Goal: Information Seeking & Learning: Learn about a topic

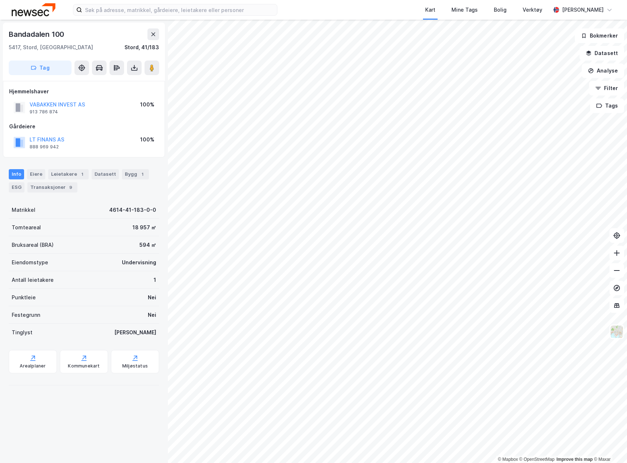
click at [42, 12] on img at bounding box center [34, 9] width 44 height 13
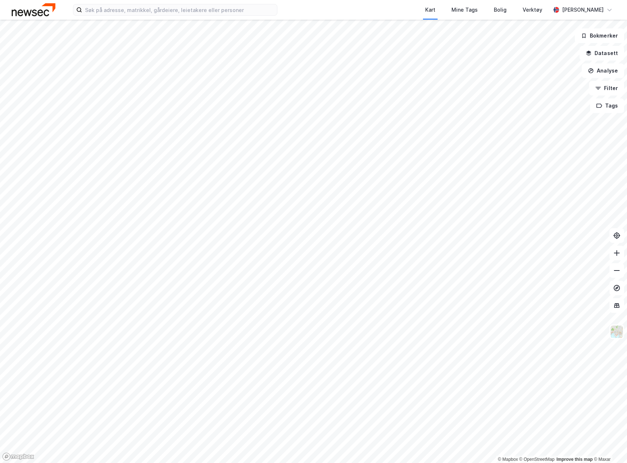
click at [327, 463] on html "Kart Mine Tags Bolig Verktøy [PERSON_NAME] © Mapbox © OpenStreetMap Improve thi…" at bounding box center [313, 231] width 627 height 463
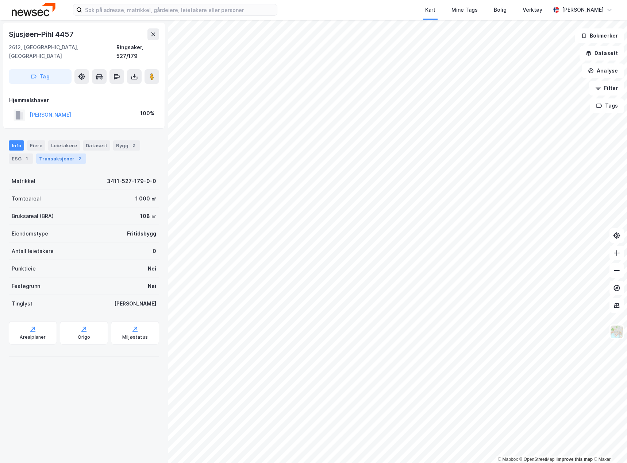
click at [59, 154] on div "Transaksjoner 2" at bounding box center [61, 159] width 50 height 10
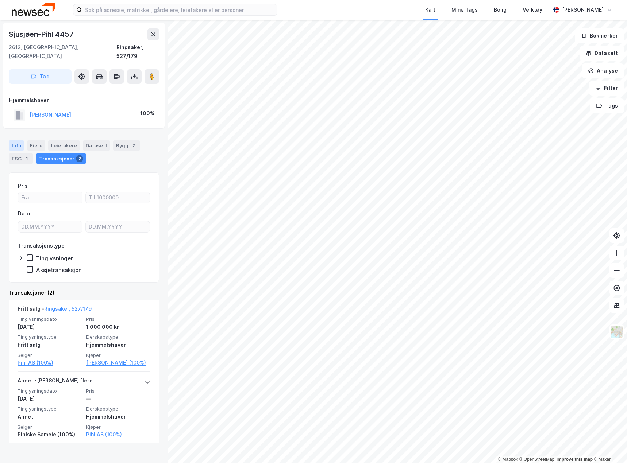
click at [18, 140] on div "Info" at bounding box center [16, 145] width 15 height 10
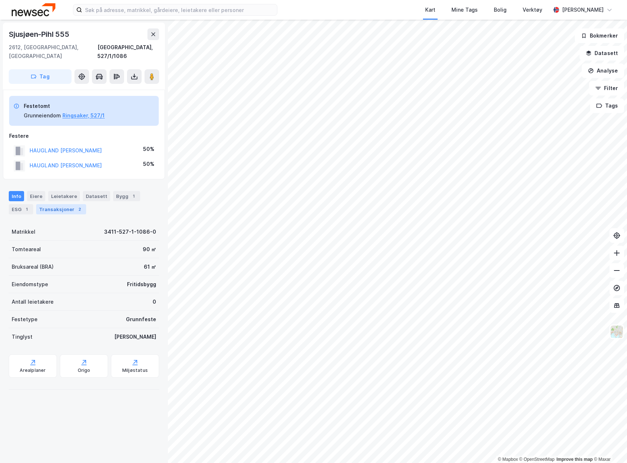
click at [63, 204] on div "Transaksjoner 2" at bounding box center [61, 209] width 50 height 10
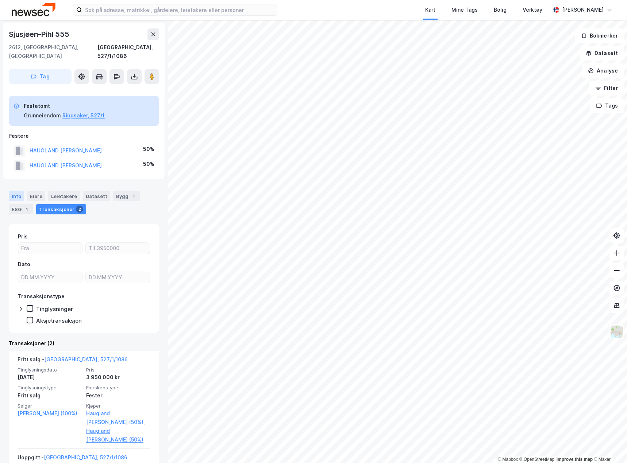
click at [21, 191] on div "Info" at bounding box center [16, 196] width 15 height 10
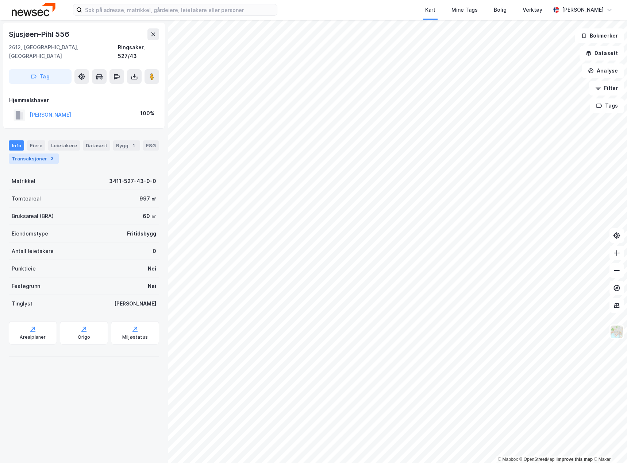
click at [44, 154] on div "Transaksjoner 3" at bounding box center [34, 159] width 50 height 10
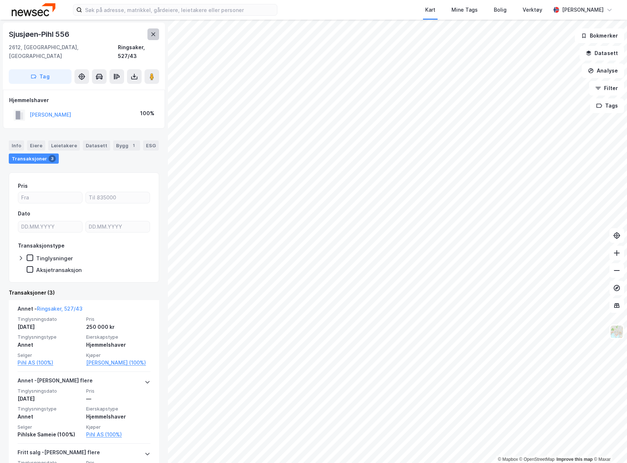
click at [147, 35] on button at bounding box center [153, 34] width 12 height 12
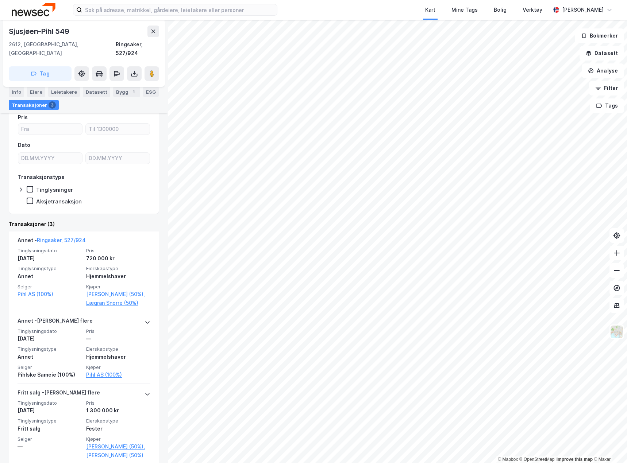
scroll to position [85, 0]
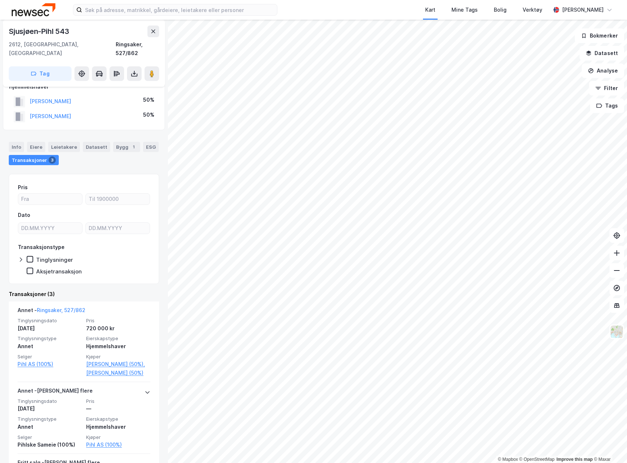
scroll to position [36, 0]
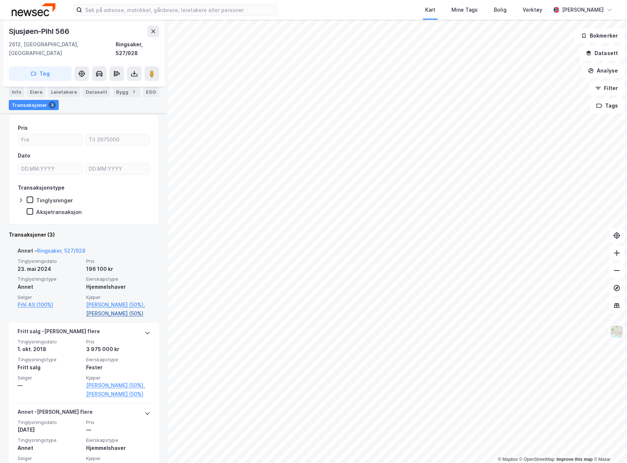
scroll to position [120, 0]
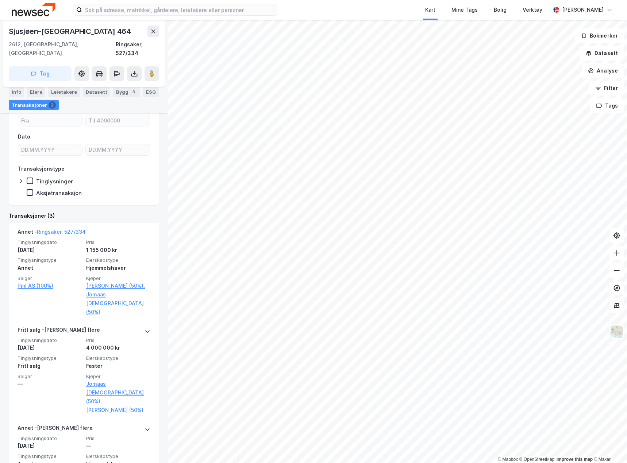
scroll to position [102, 0]
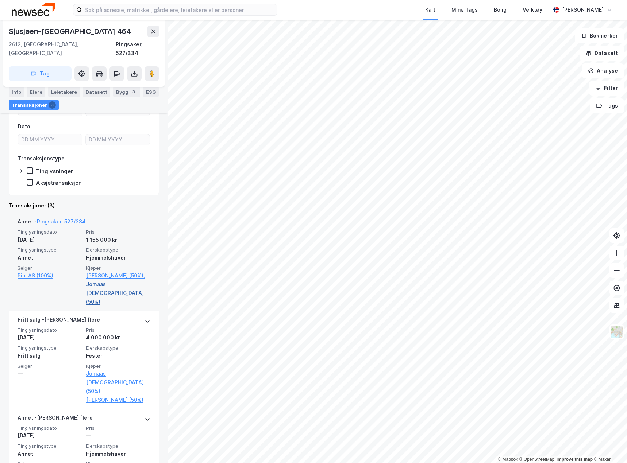
click at [114, 286] on link "Jomaas [DEMOGRAPHIC_DATA] (50%)" at bounding box center [118, 293] width 64 height 26
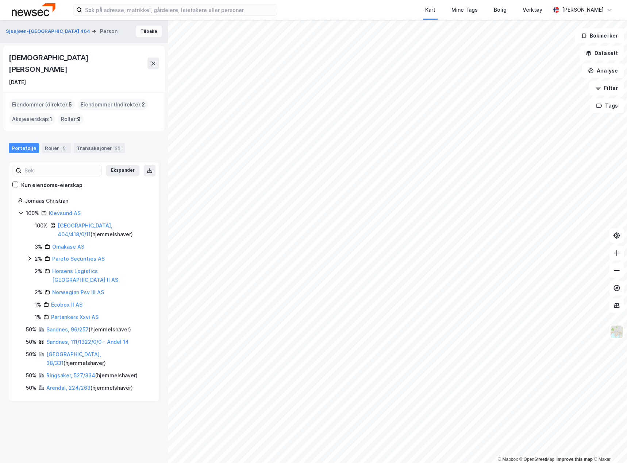
click at [145, 33] on button "Tilbake" at bounding box center [149, 32] width 26 height 12
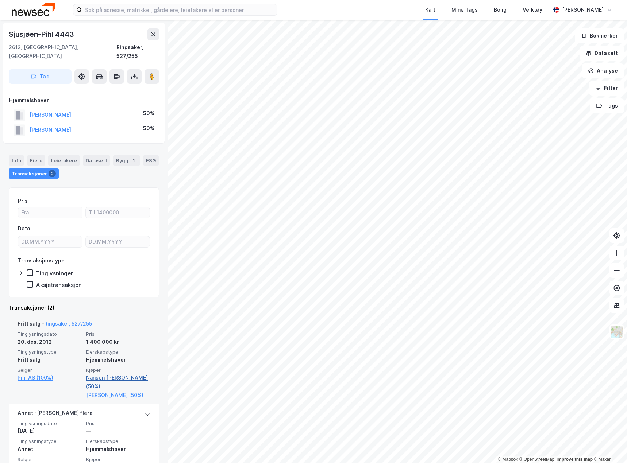
click at [125, 373] on link "Nansen [PERSON_NAME] (50%)," at bounding box center [118, 382] width 64 height 18
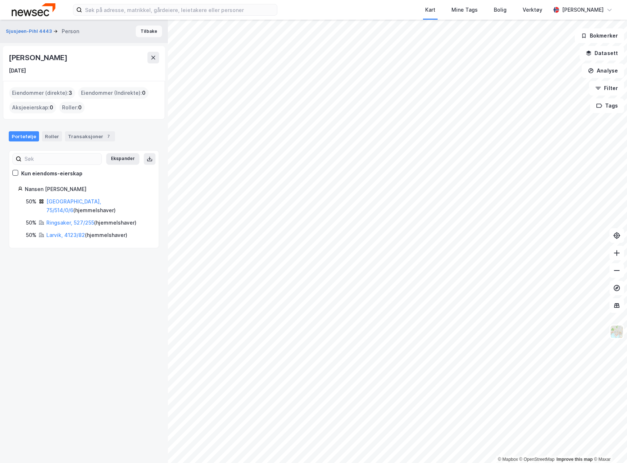
click at [144, 32] on button "Tilbake" at bounding box center [149, 32] width 26 height 12
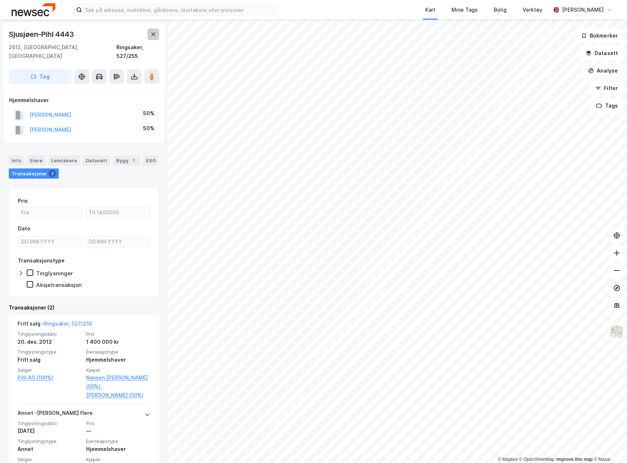
click at [153, 36] on icon at bounding box center [153, 34] width 6 height 6
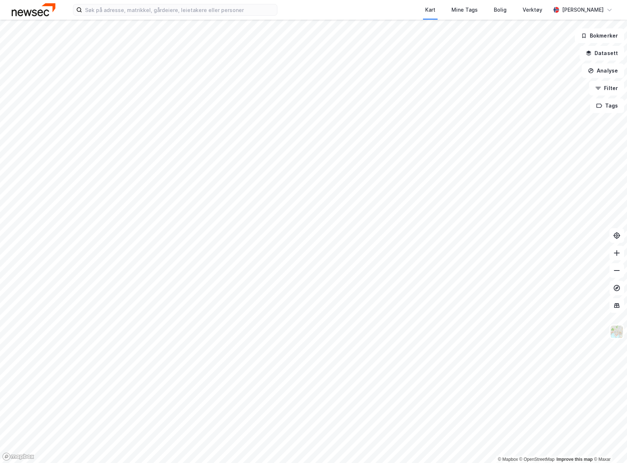
click at [27, 11] on img at bounding box center [34, 9] width 44 height 13
click at [138, 13] on input at bounding box center [179, 9] width 195 height 11
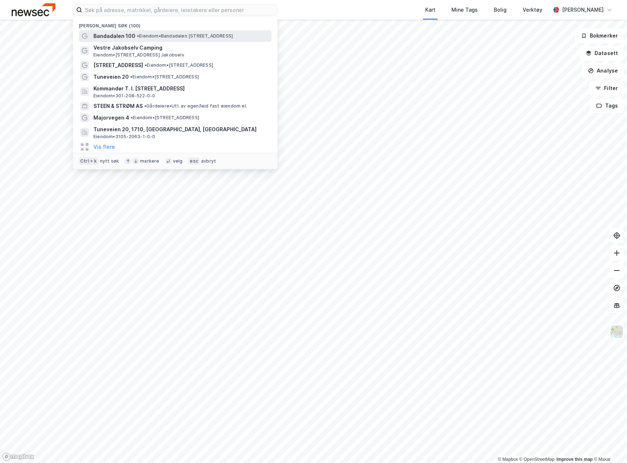
click at [137, 37] on span "•" at bounding box center [138, 35] width 2 height 5
